Goal: Check status: Check status

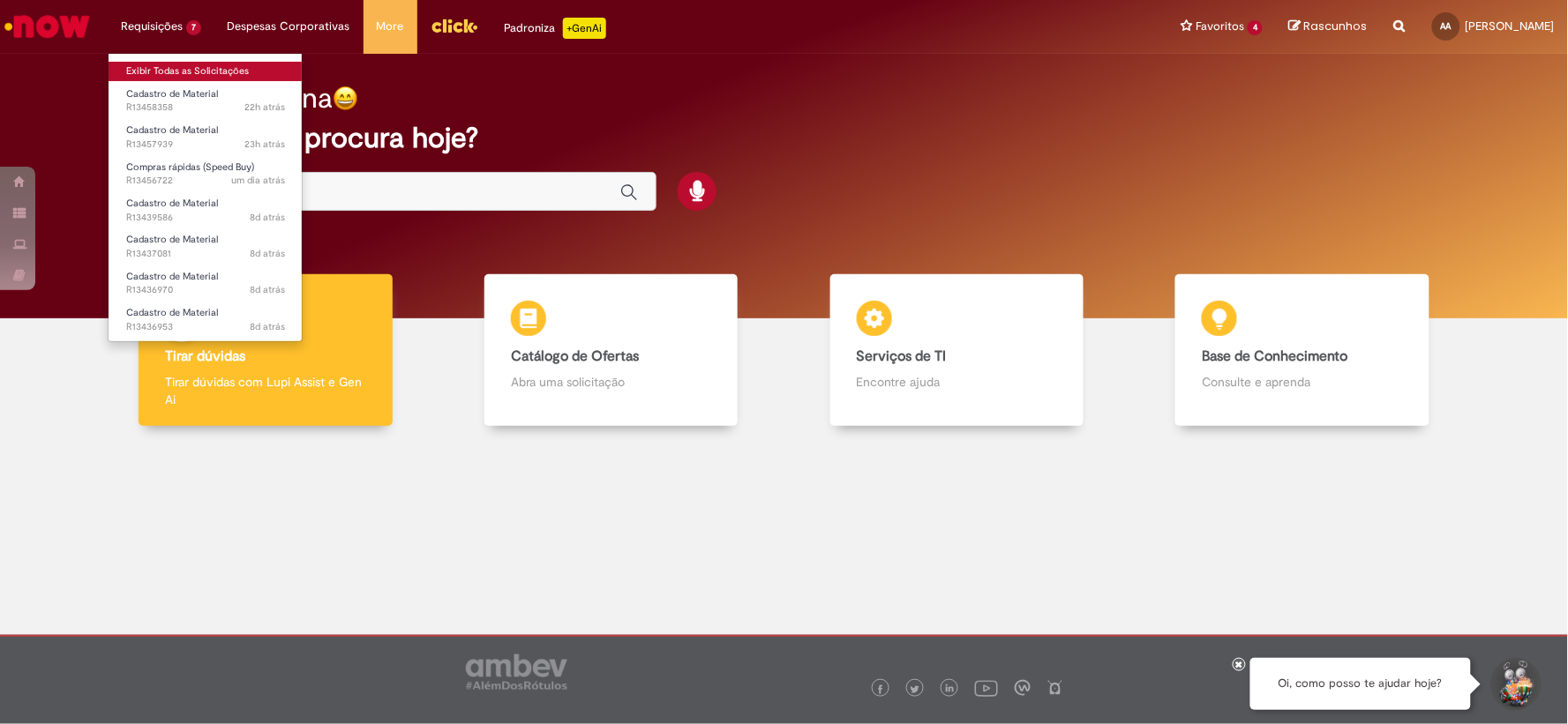
click at [175, 73] on link "Exibir Todas as Solicitações" at bounding box center [205, 72] width 195 height 20
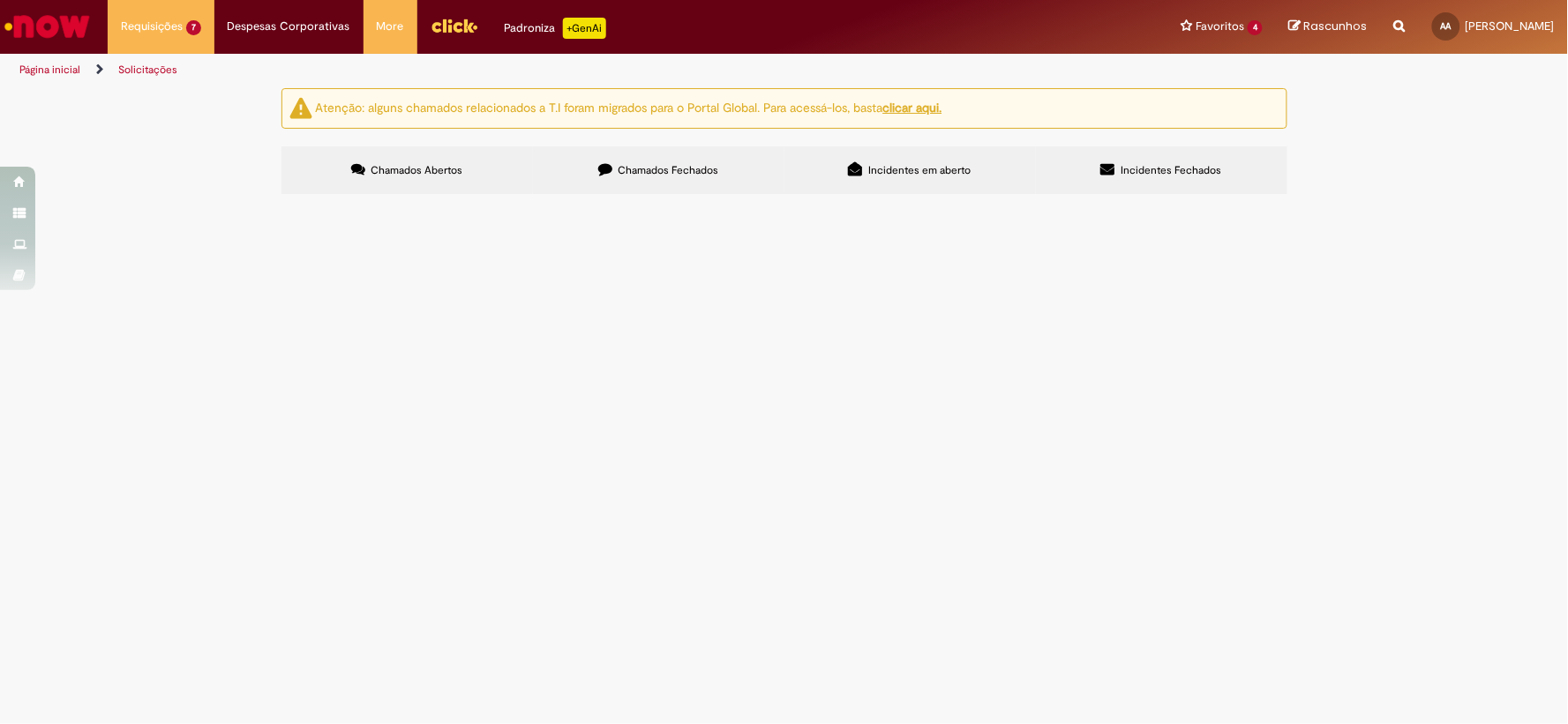
click at [645, 161] on label "Chamados Fechados" at bounding box center [658, 170] width 252 height 47
click at [0, 0] on span "Mangueira da bomba dosadora de ácido nítrico com desgaste e com risco de projeç…" at bounding box center [0, 0] width 0 height 0
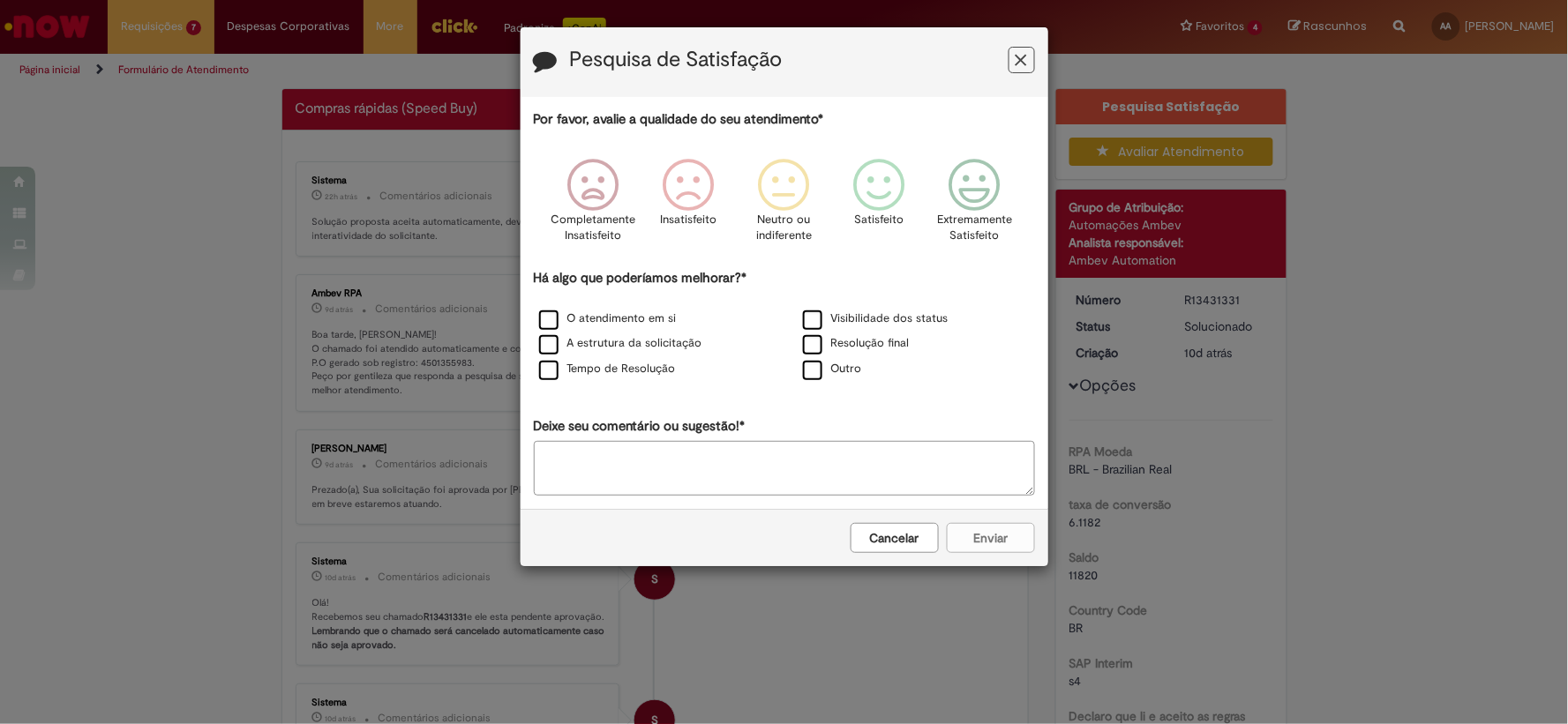
click at [1024, 63] on icon "Feedback" at bounding box center [1022, 60] width 12 height 19
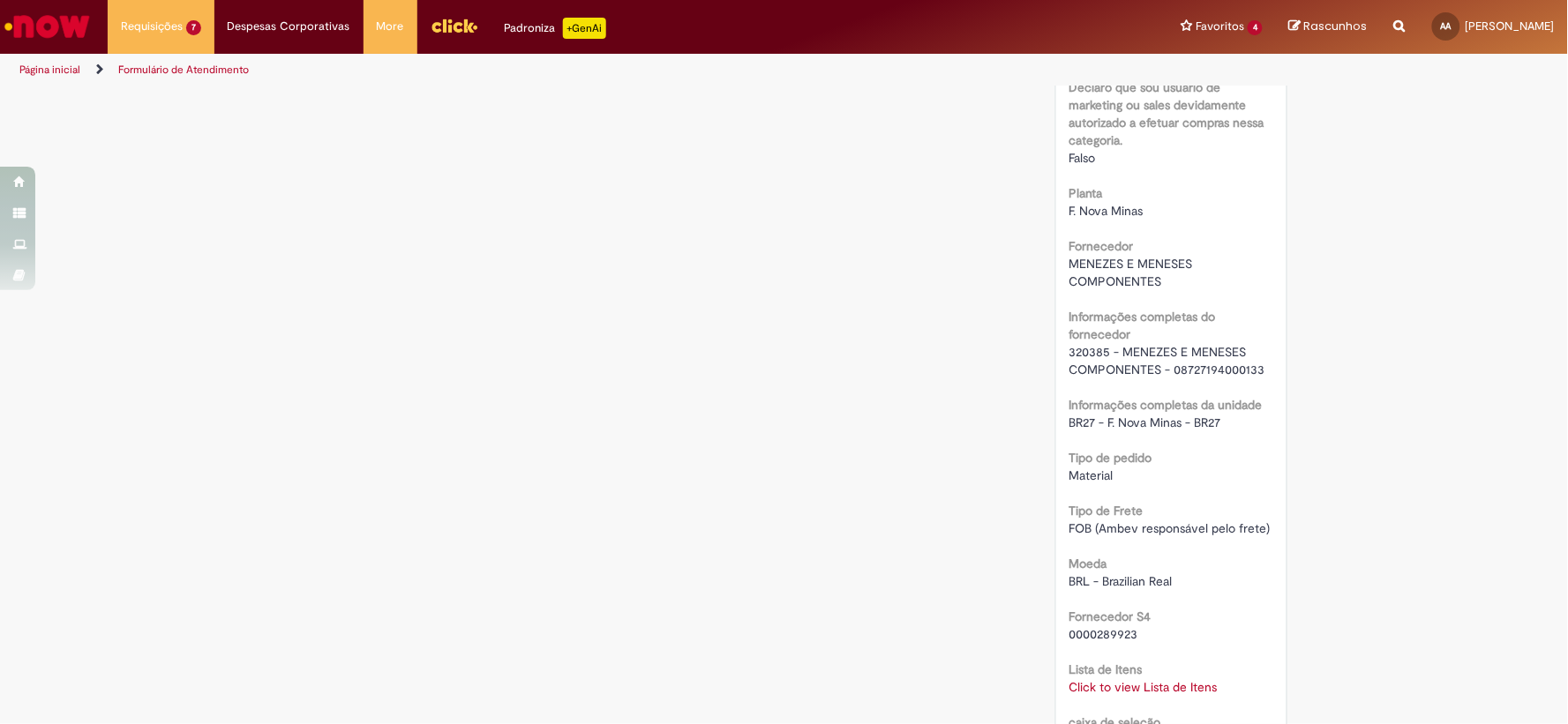
scroll to position [783, 0]
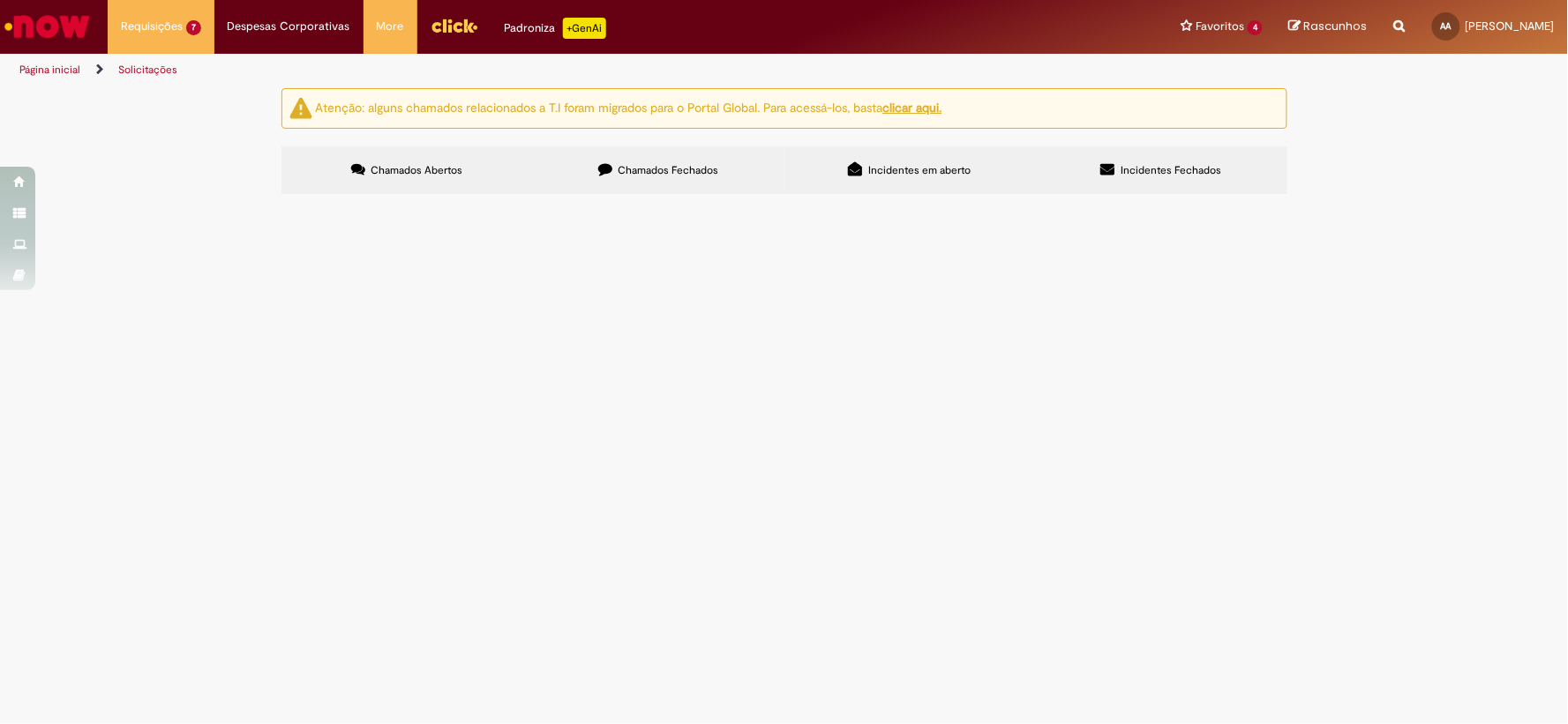
click at [699, 175] on span "Chamados Fechados" at bounding box center [668, 170] width 100 height 14
click at [400, 170] on span "Chamados Abertos" at bounding box center [416, 170] width 91 height 14
click at [0, 0] on span "R13437081" at bounding box center [0, 0] width 0 height 0
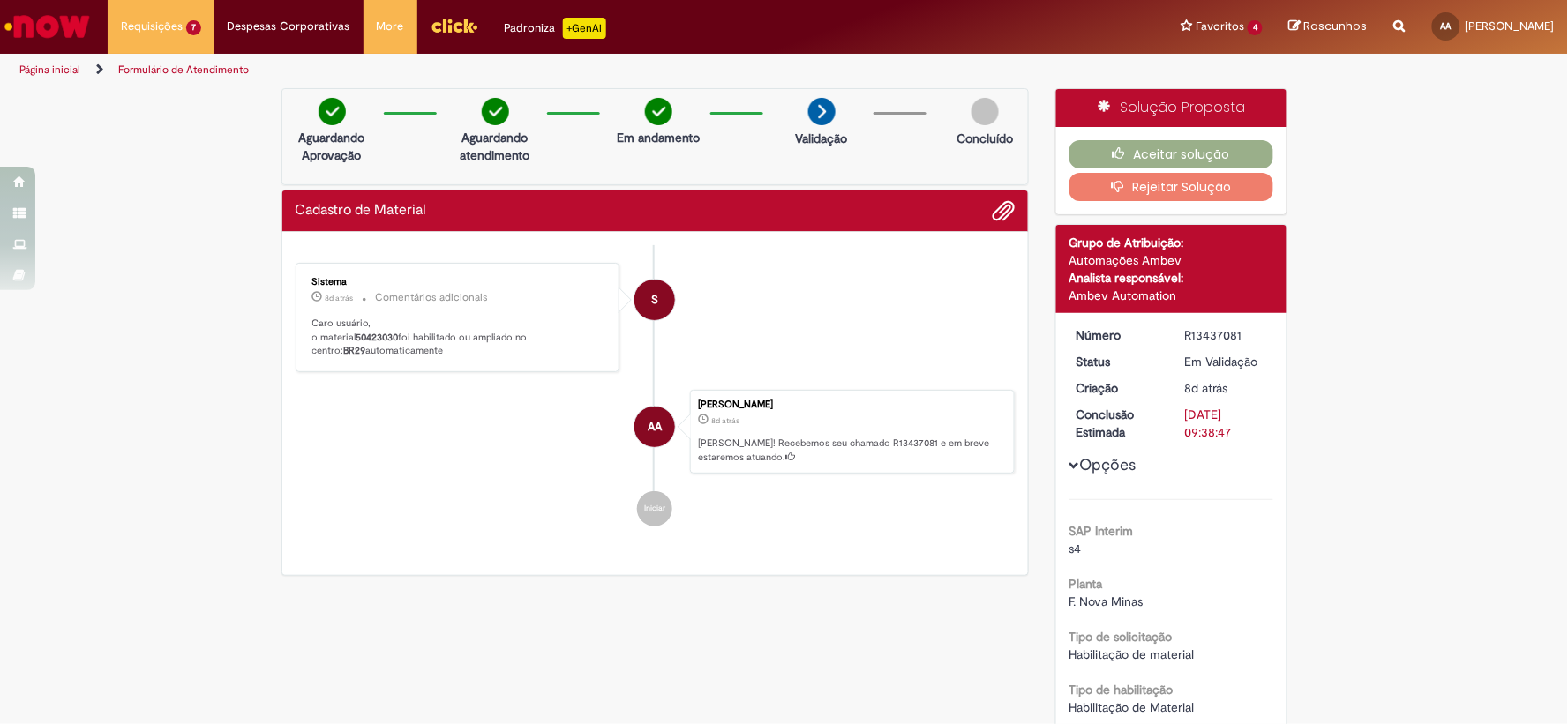
scroll to position [580, 0]
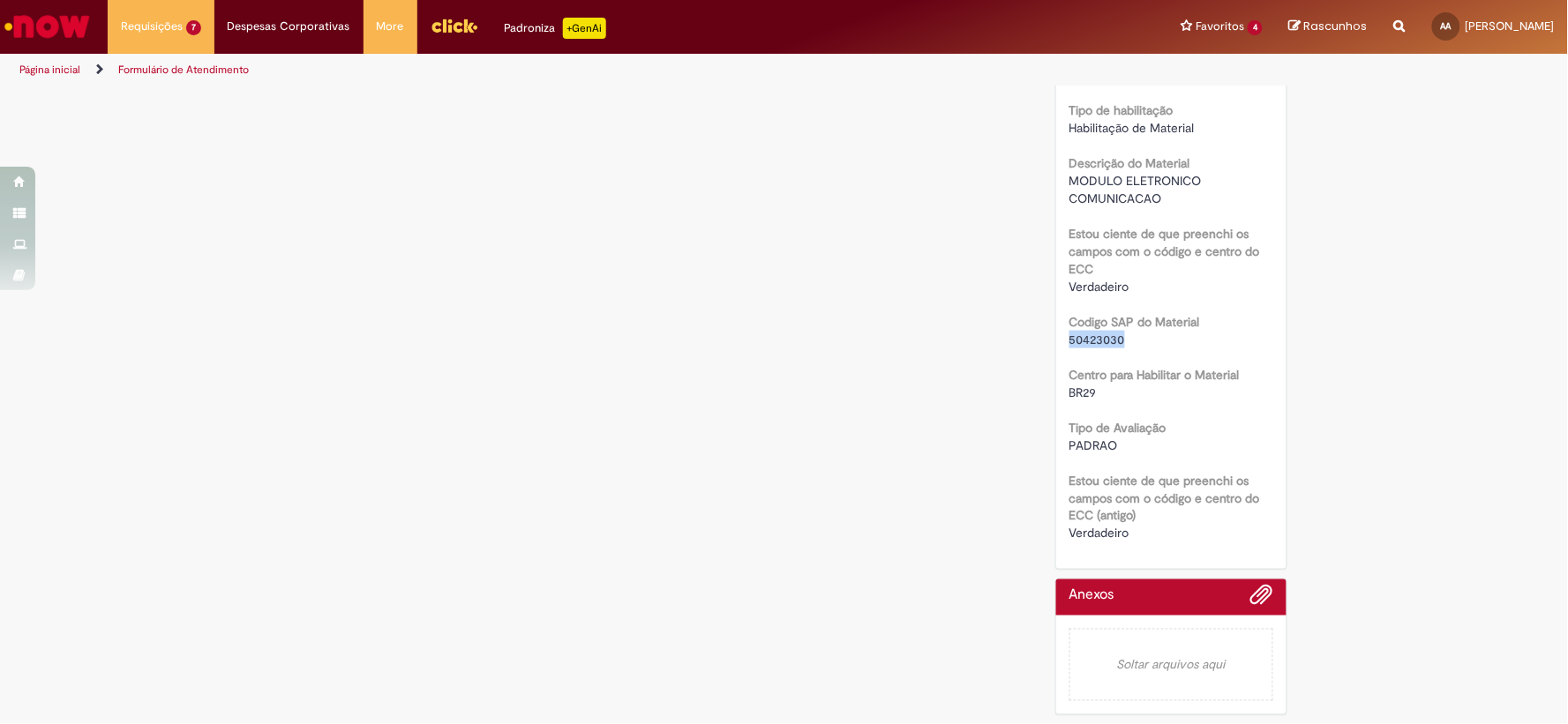
drag, startPoint x: 1118, startPoint y: 338, endPoint x: 1064, endPoint y: 340, distance: 54.0
click at [1069, 340] on div "50423030" at bounding box center [1170, 340] width 203 height 18
copy span "50423030"
